Goal: Navigation & Orientation: Find specific page/section

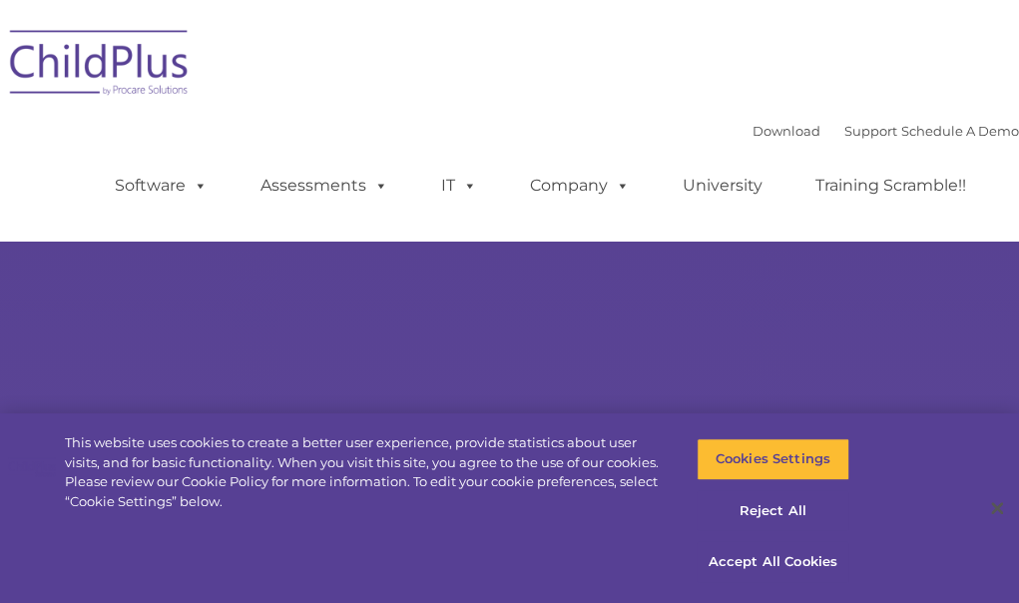
select select "MEDIUM"
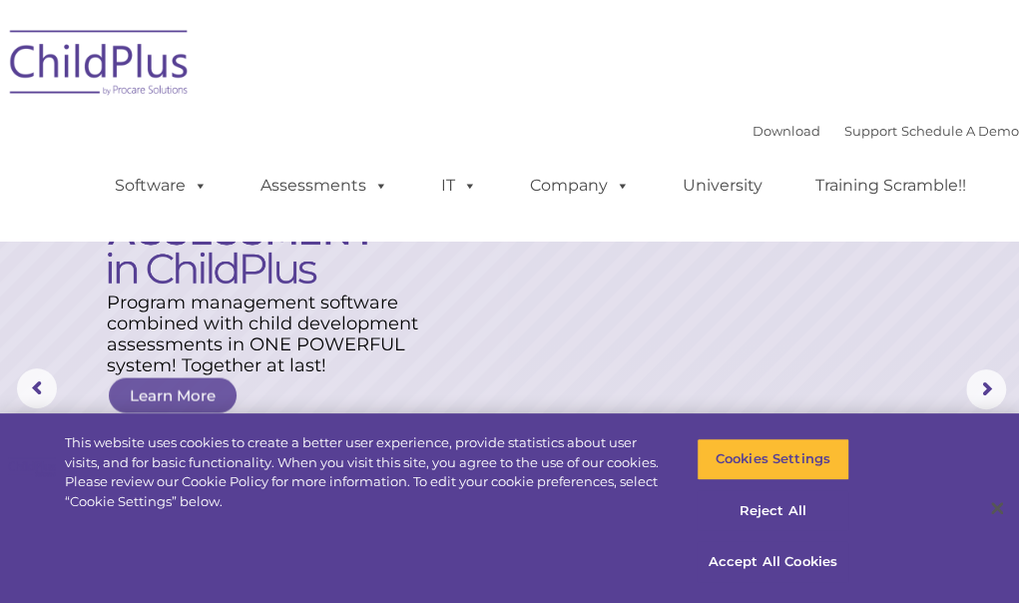
click at [146, 63] on img at bounding box center [100, 66] width 200 height 100
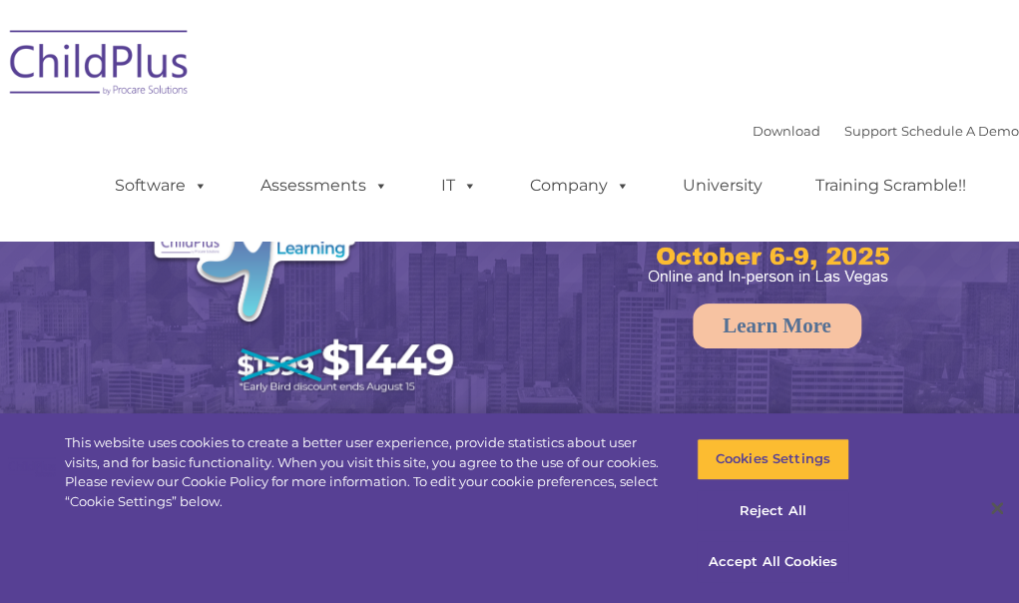
select select "MEDIUM"
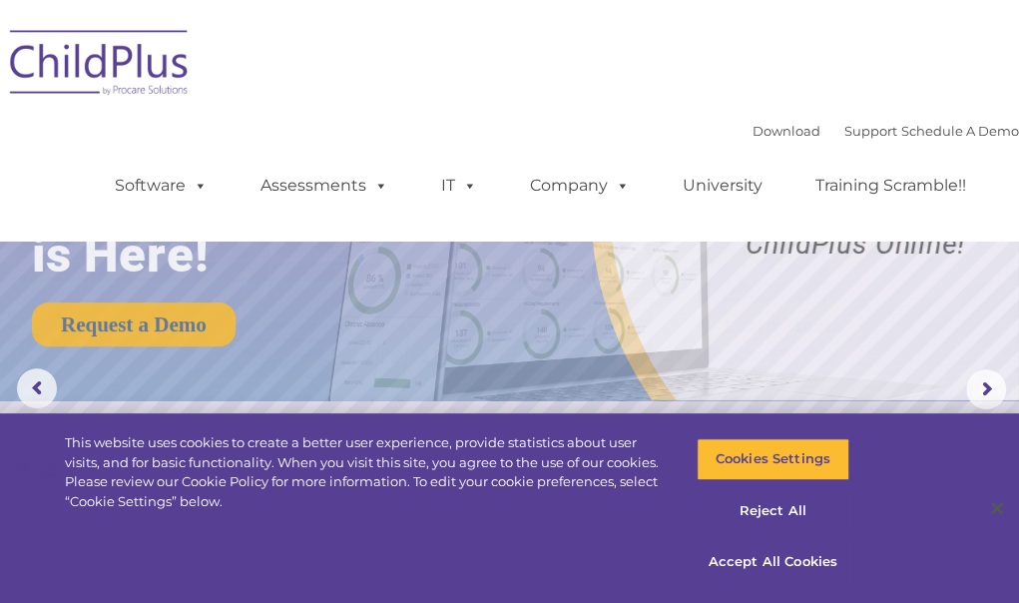
click at [200, 63] on img at bounding box center [100, 66] width 200 height 100
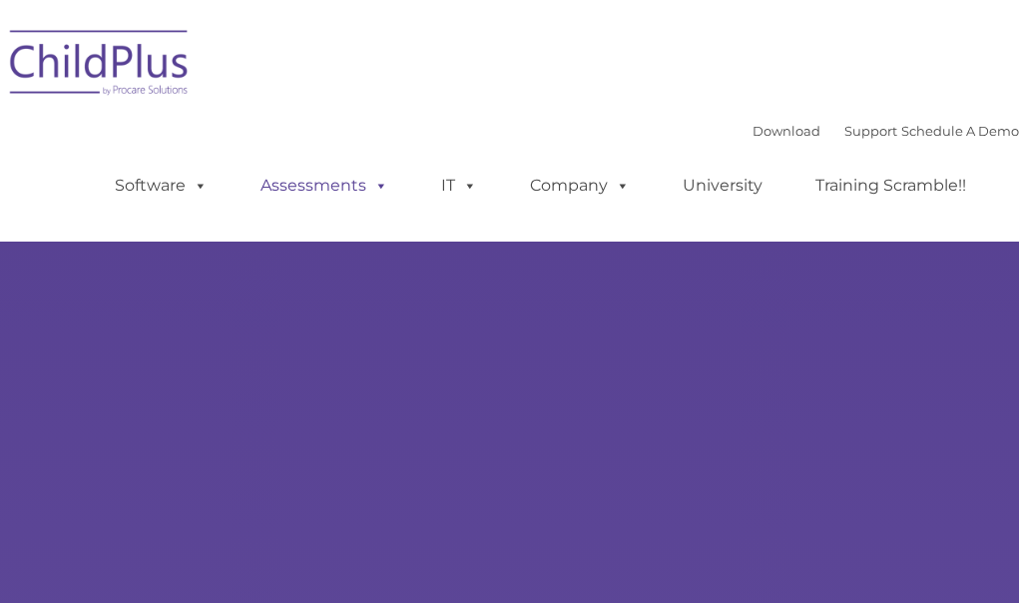
select select "MEDIUM"
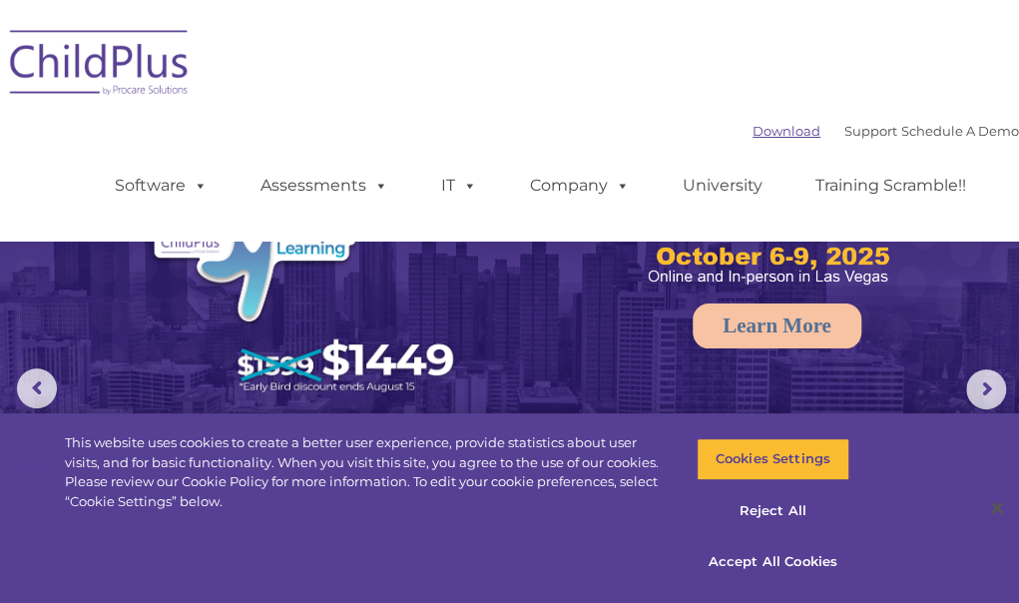
click at [753, 135] on link "Download" at bounding box center [787, 131] width 68 height 16
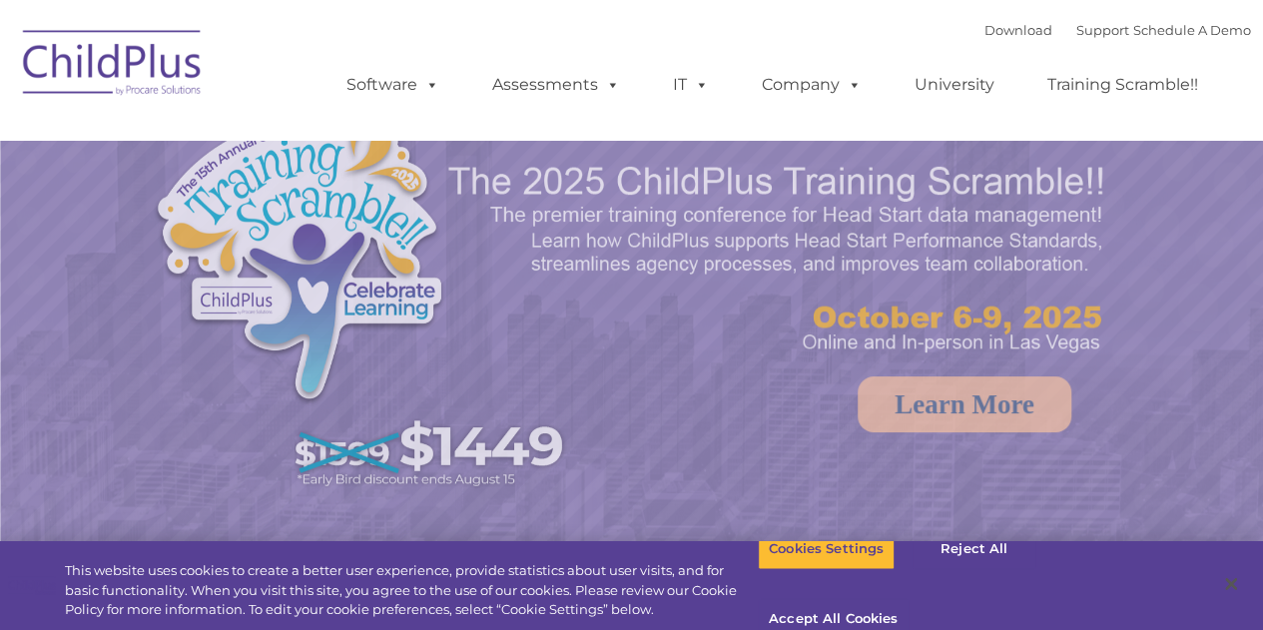
select select "MEDIUM"
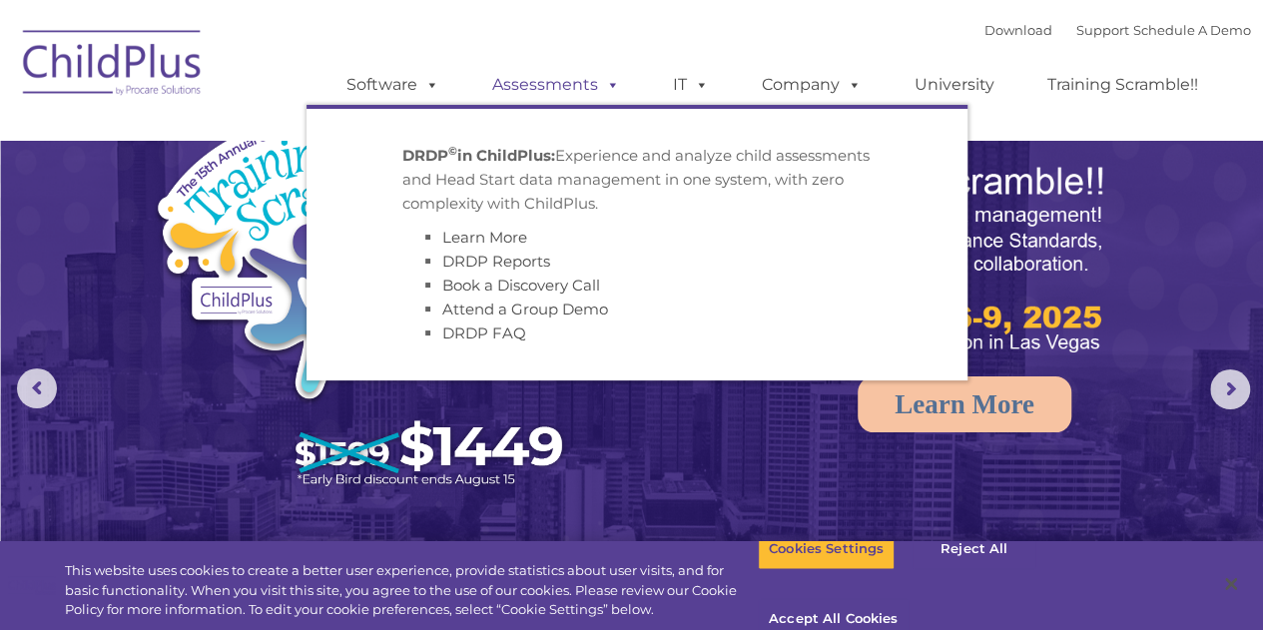
click at [527, 83] on link "Assessments" at bounding box center [556, 85] width 168 height 40
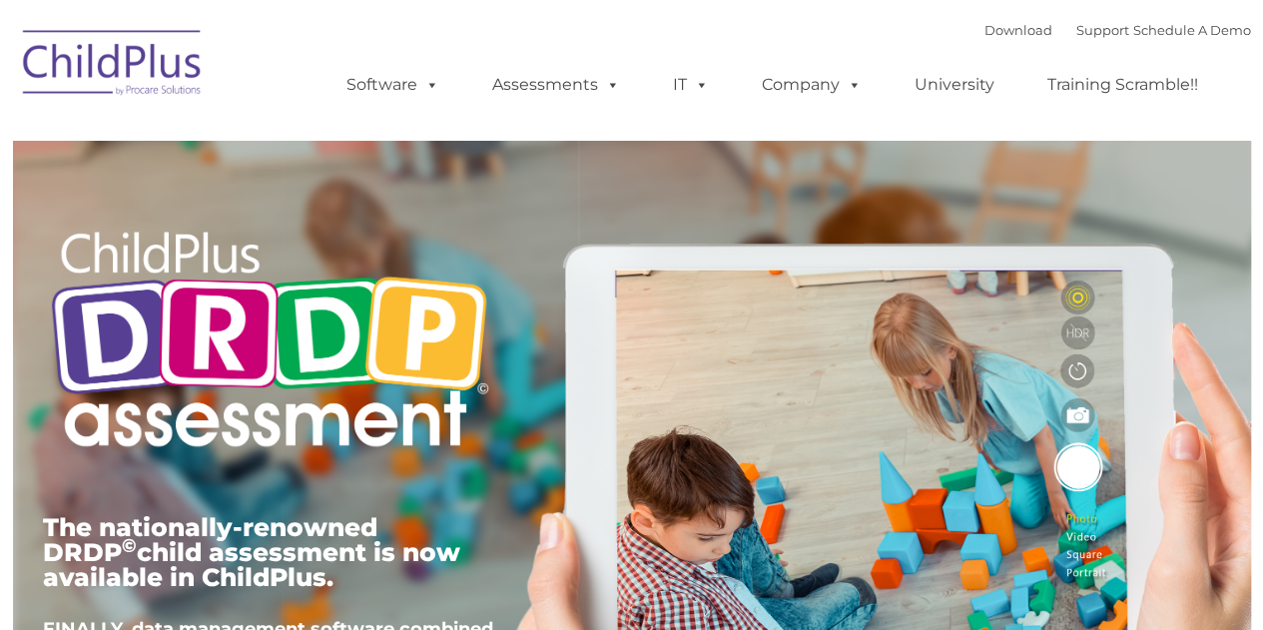
type input ""
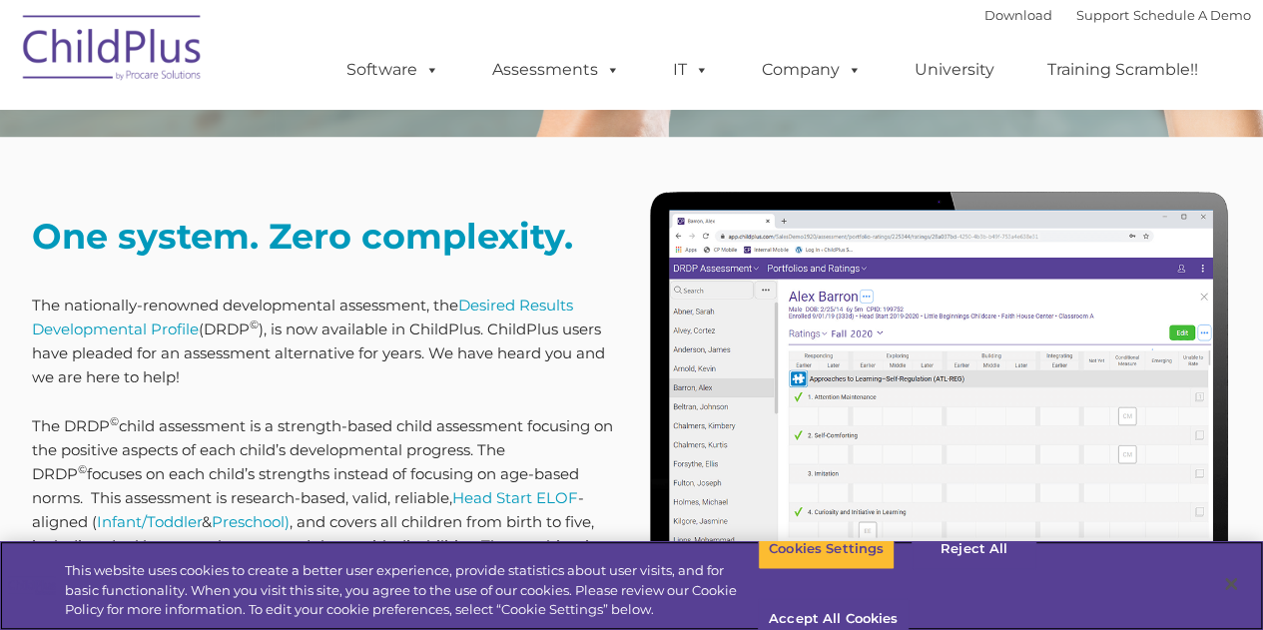
scroll to position [731, 0]
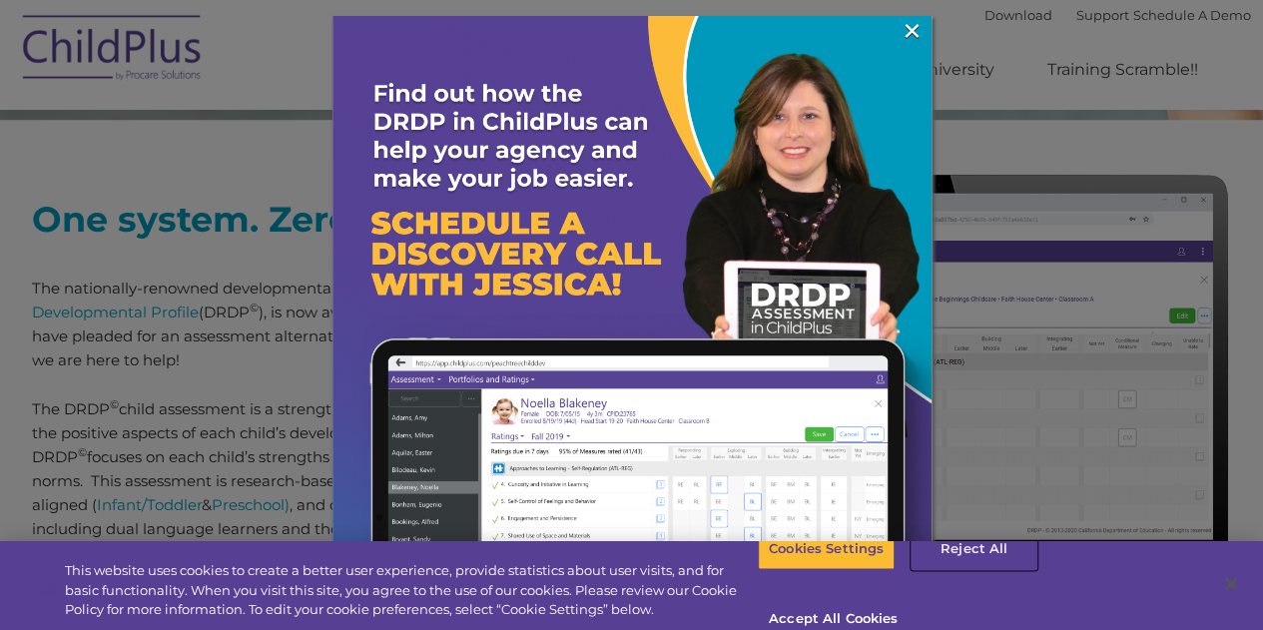
click at [947, 566] on button "Reject All" at bounding box center [974, 549] width 125 height 42
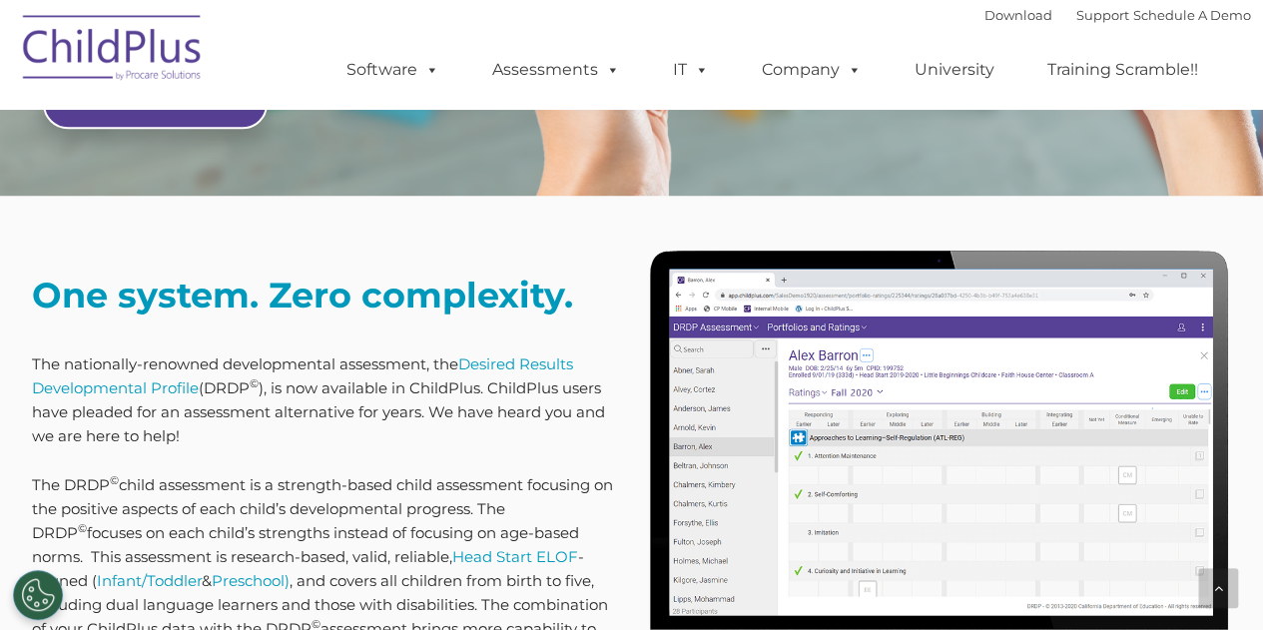
scroll to position [0, 0]
